Goal: Information Seeking & Learning: Learn about a topic

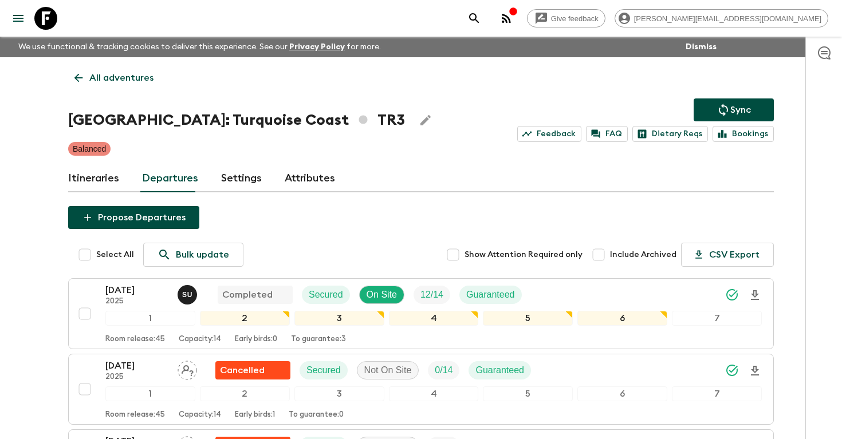
scroll to position [499, 0]
click at [481, 14] on icon "search adventures" at bounding box center [474, 18] width 14 height 14
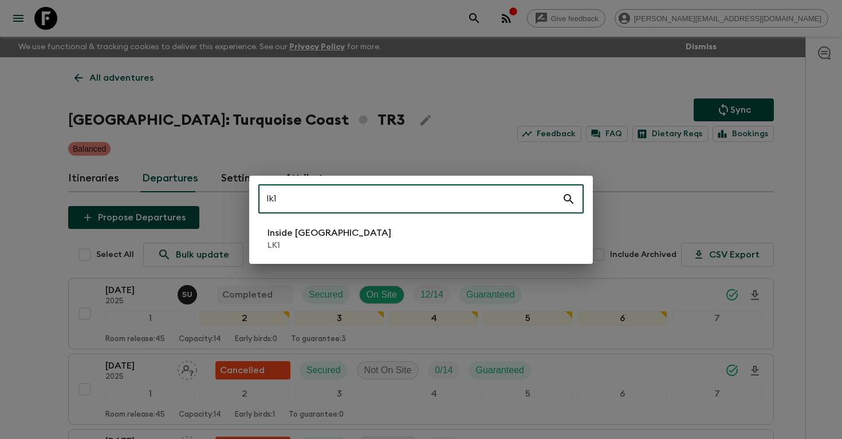
type input "lk1"
click at [346, 240] on li "Inside [GEOGRAPHIC_DATA] LK1" at bounding box center [420, 239] width 325 height 32
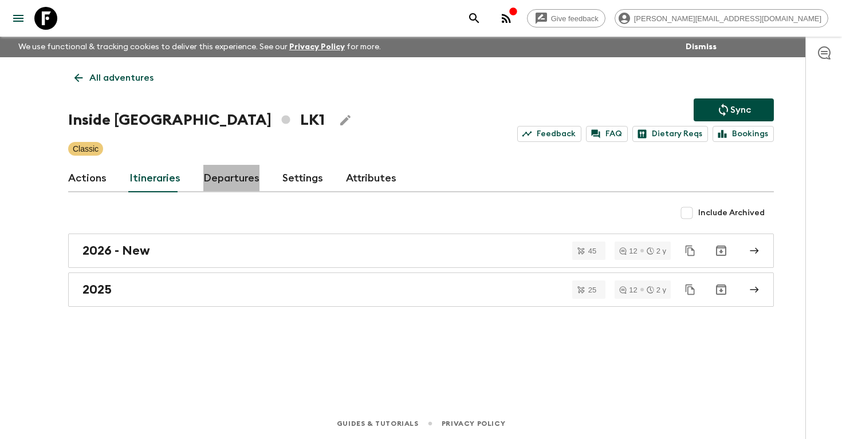
click at [215, 186] on link "Departures" at bounding box center [231, 178] width 56 height 27
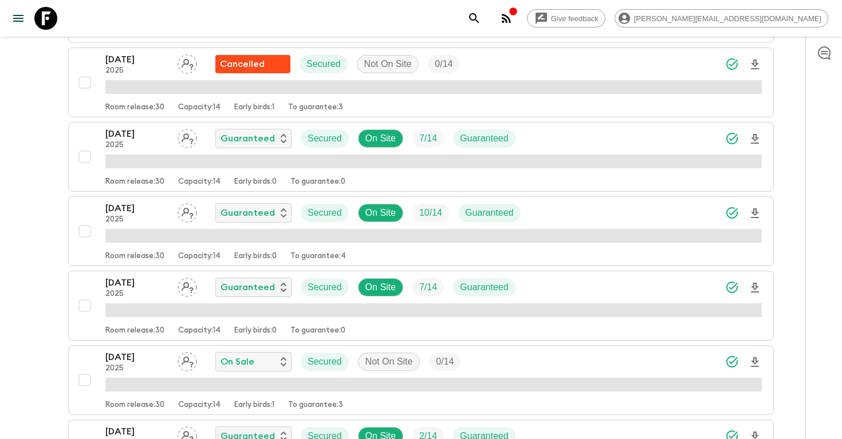
scroll to position [1274, 0]
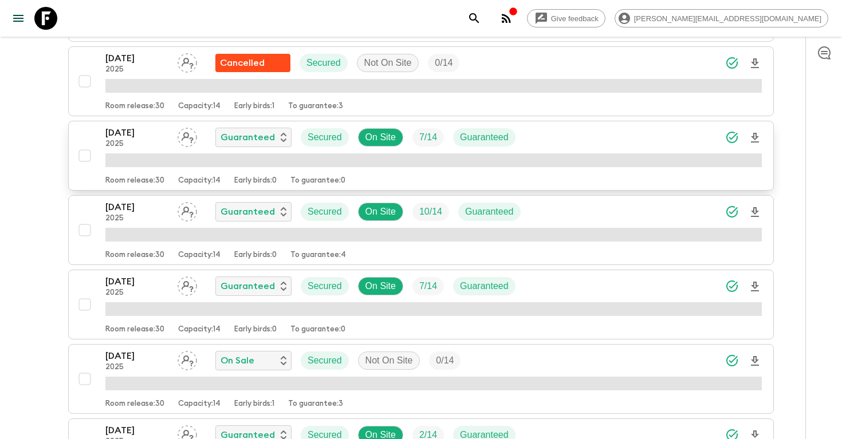
click at [562, 131] on div "[DATE] 2025 Guaranteed Secured On Site 7 / 14 Guaranteed" at bounding box center [433, 137] width 656 height 23
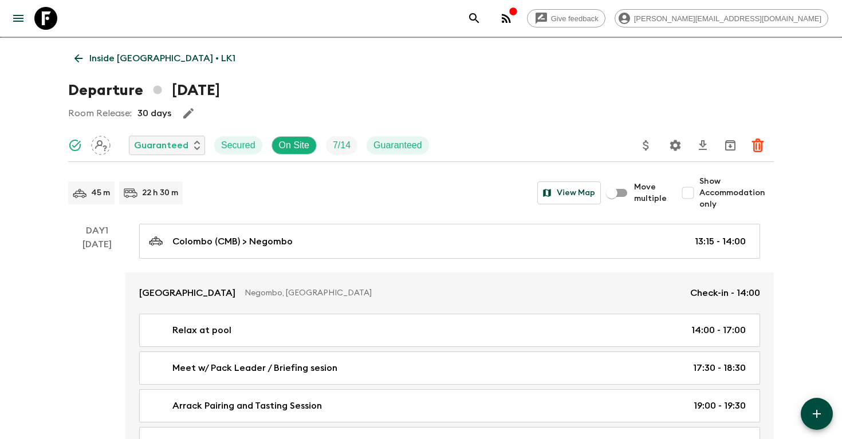
scroll to position [33, 0]
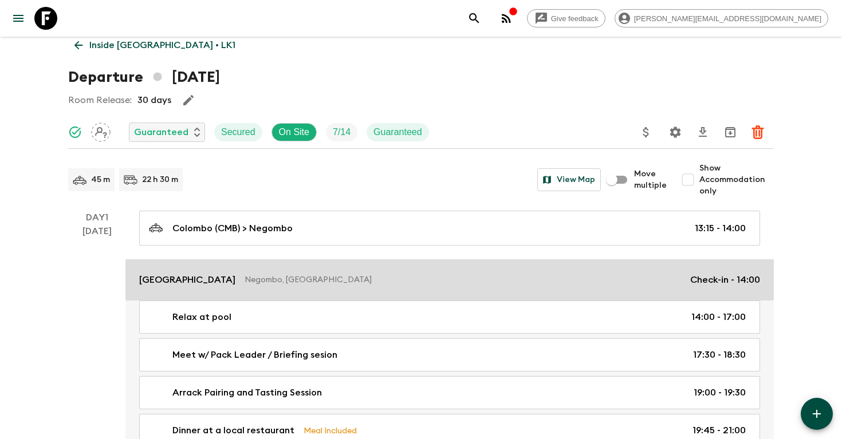
click at [208, 292] on link "Jetwing Lagoon Negombo, [GEOGRAPHIC_DATA] Check-in - 14:00" at bounding box center [449, 279] width 648 height 41
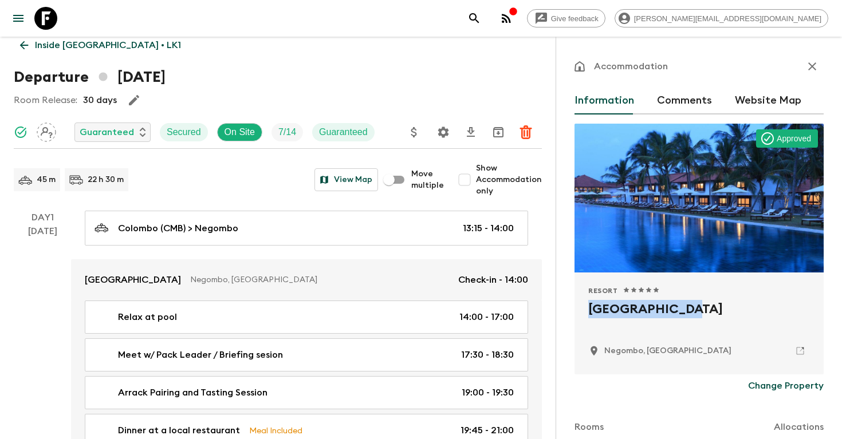
drag, startPoint x: 694, startPoint y: 309, endPoint x: 579, endPoint y: 308, distance: 115.1
click at [579, 308] on div "Resort 1 Star 2 Stars 3 Stars 4 Stars 5 Stars Jetwing Lagoon Negombo, [GEOGRAPH…" at bounding box center [698, 324] width 249 height 102
copy h2 "[GEOGRAPHIC_DATA]"
click at [481, 21] on icon "search adventures" at bounding box center [474, 18] width 14 height 14
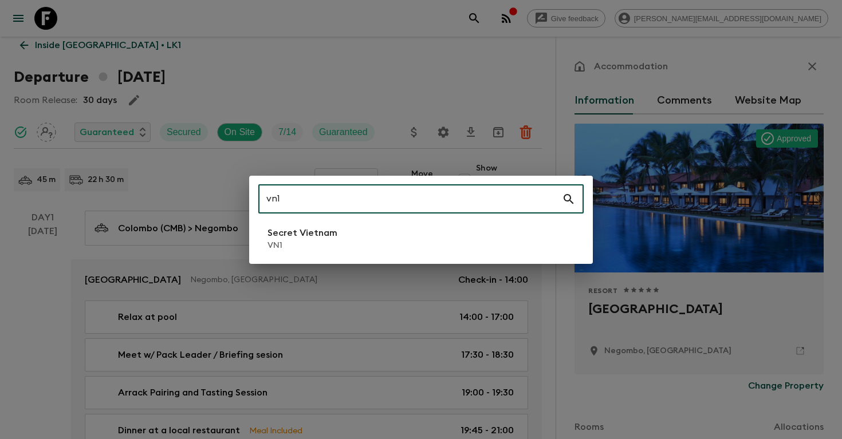
type input "vn1"
click at [322, 247] on p "VN1" at bounding box center [302, 245] width 70 height 11
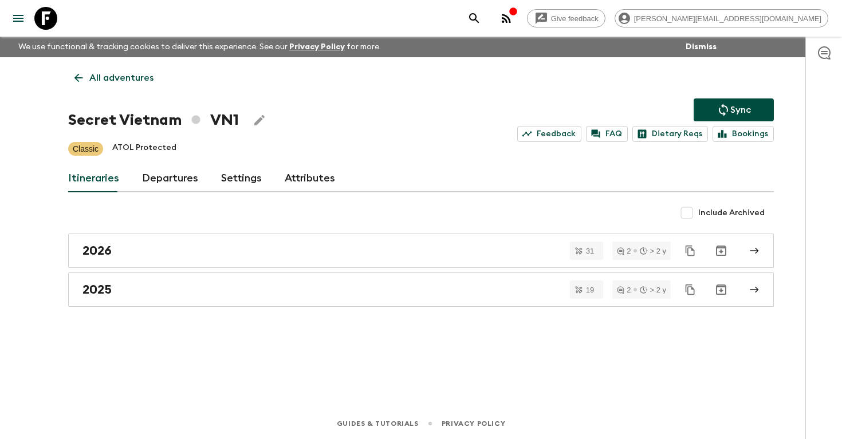
click at [161, 176] on link "Departures" at bounding box center [170, 178] width 56 height 27
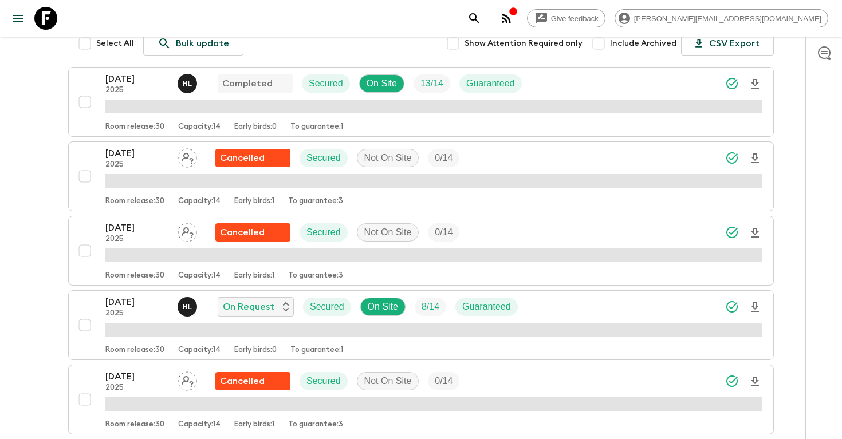
scroll to position [212, 0]
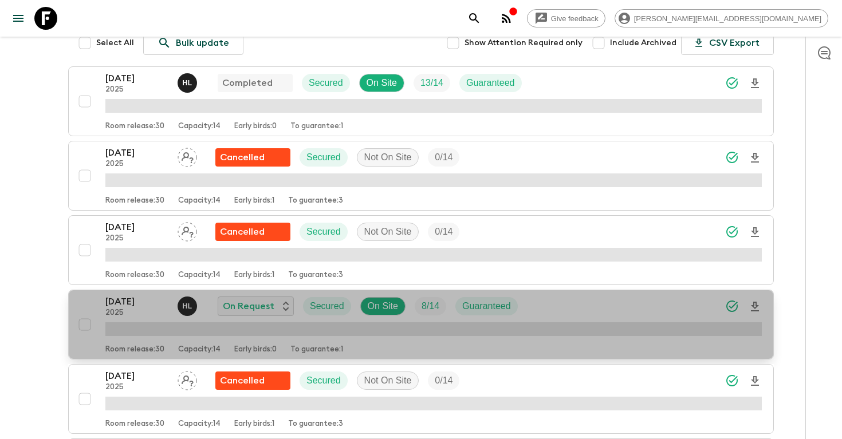
click at [128, 309] on p "2025" at bounding box center [136, 313] width 63 height 9
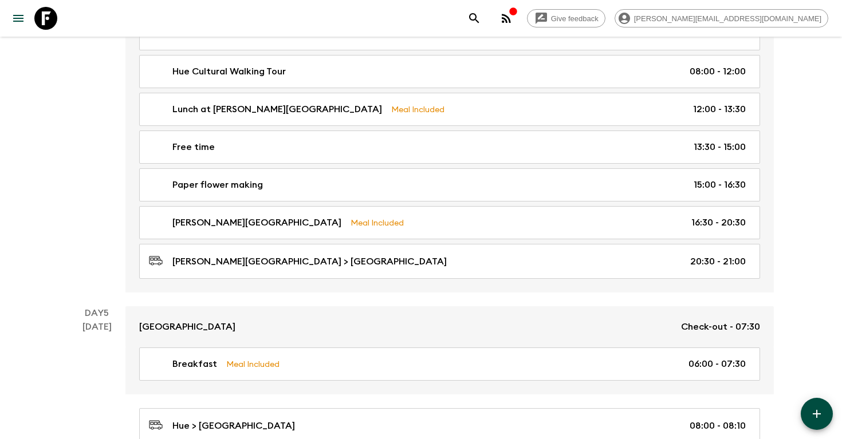
scroll to position [1451, 0]
